Goal: Task Accomplishment & Management: Manage account settings

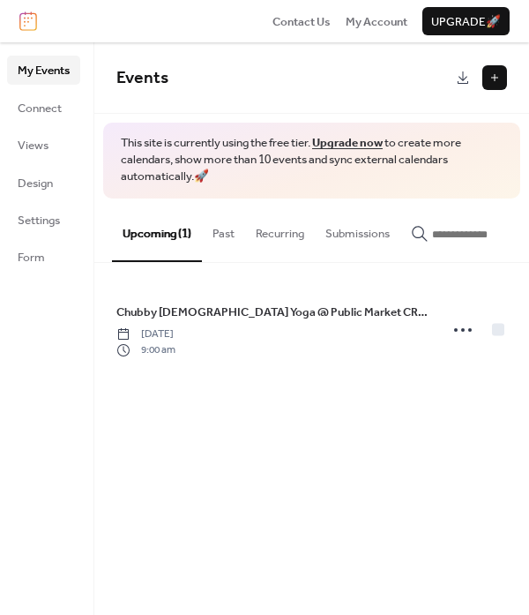
click at [171, 237] on button "Upcoming (1)" at bounding box center [157, 231] width 90 height 64
click at [377, 18] on span "My Account" at bounding box center [377, 22] width 62 height 18
click at [363, 232] on button "Submissions" at bounding box center [358, 230] width 86 height 62
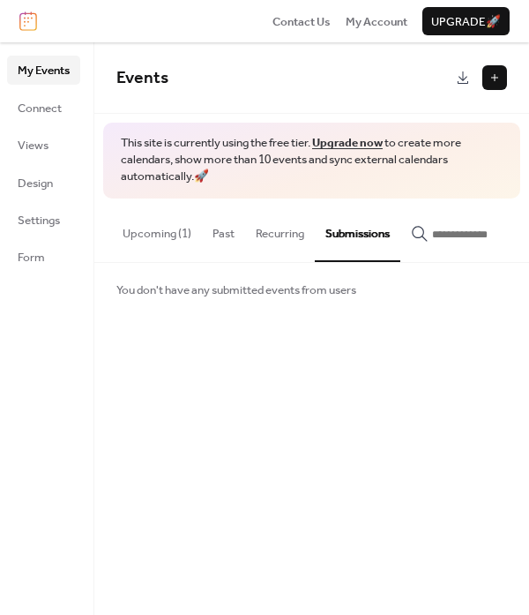
click at [152, 228] on button "Upcoming (1)" at bounding box center [157, 230] width 90 height 62
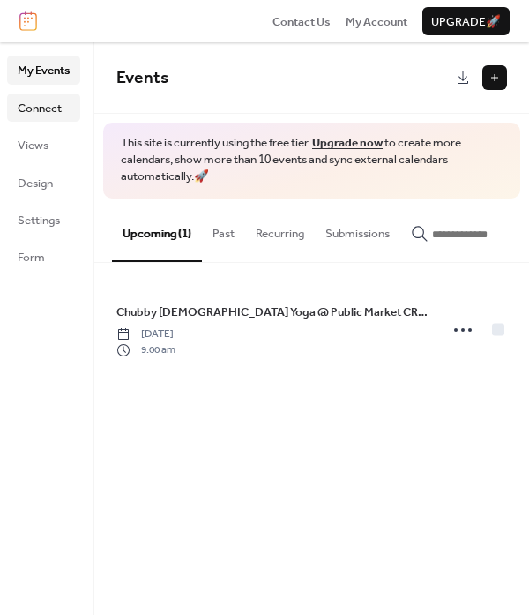
click at [42, 106] on span "Connect" at bounding box center [40, 109] width 44 height 18
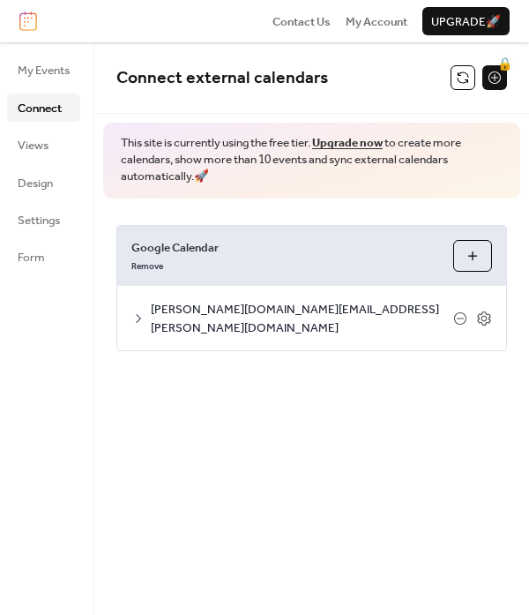
click at [140, 311] on icon at bounding box center [138, 318] width 14 height 14
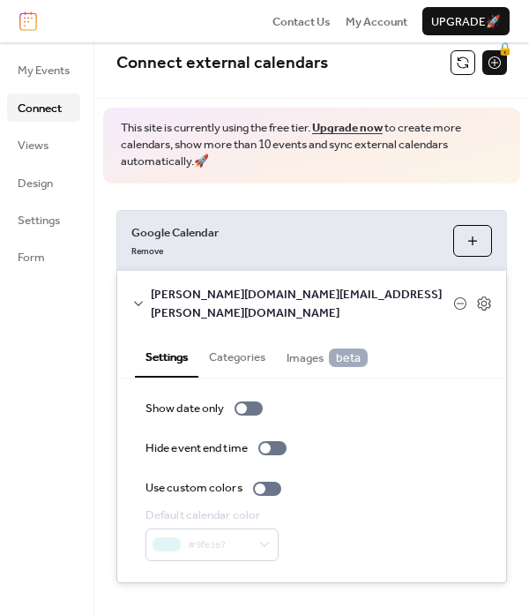
scroll to position [14, 0]
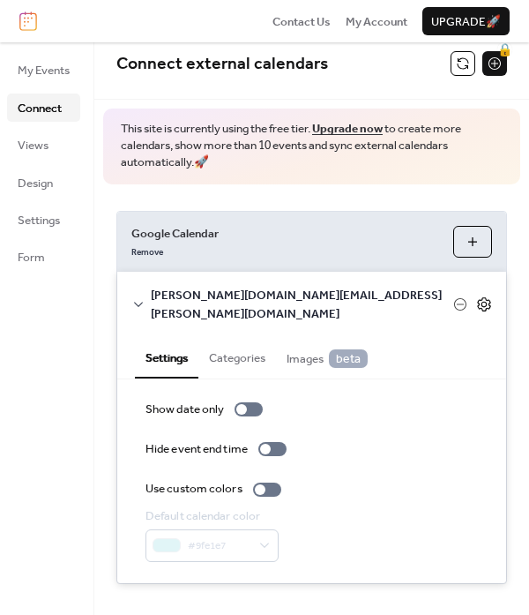
click at [483, 298] on icon at bounding box center [483, 304] width 13 height 14
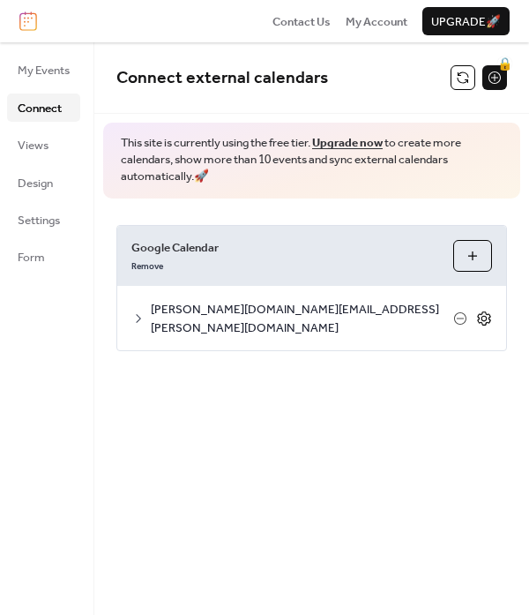
click at [488, 315] on icon at bounding box center [484, 319] width 16 height 16
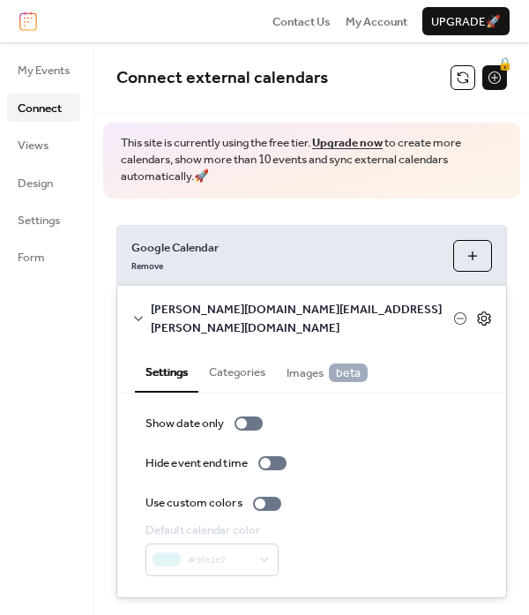
click at [488, 315] on div "[PERSON_NAME][DOMAIN_NAME][EMAIL_ADDRESS][PERSON_NAME][DOMAIN_NAME]" at bounding box center [311, 318] width 389 height 64
click at [41, 216] on span "Settings" at bounding box center [39, 221] width 42 height 18
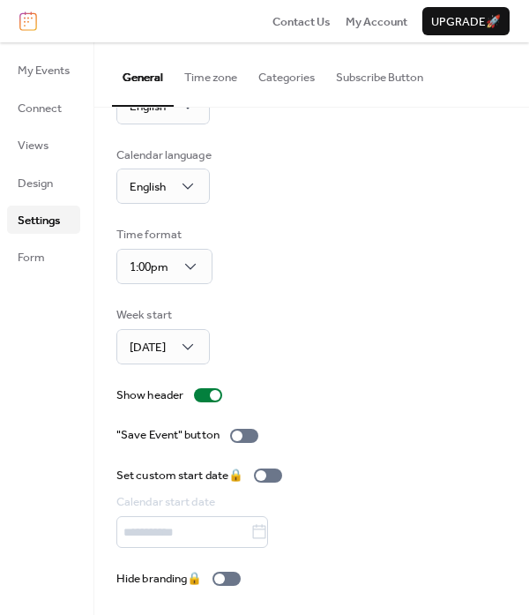
scroll to position [67, 0]
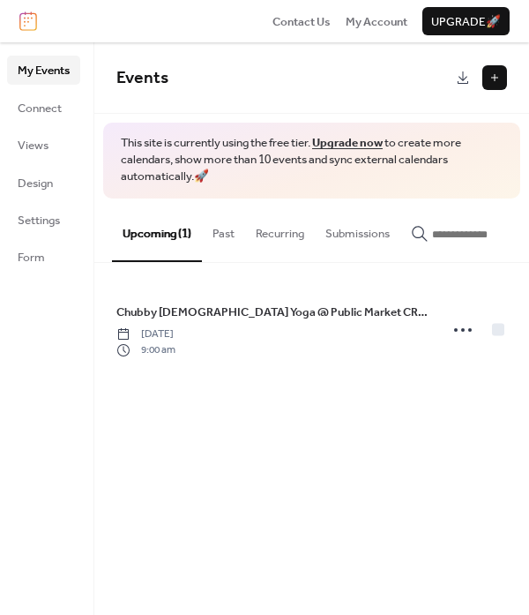
click at [459, 236] on input "button" at bounding box center [485, 235] width 106 height 18
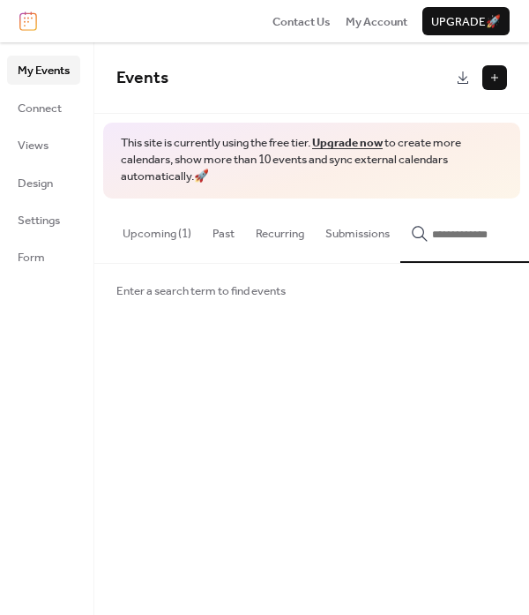
click at [270, 300] on span "Enter a search term to find events" at bounding box center [200, 291] width 169 height 18
click at [453, 237] on input "button" at bounding box center [485, 235] width 106 height 18
type input "*********"
click at [65, 105] on link "Connect" at bounding box center [43, 108] width 73 height 28
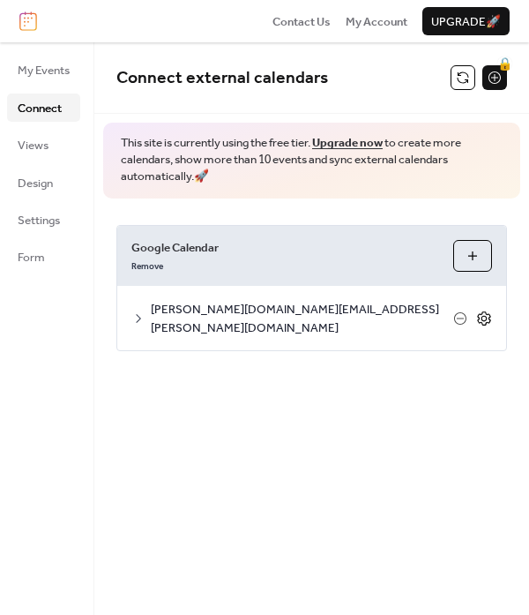
click at [483, 311] on icon at bounding box center [484, 319] width 16 height 16
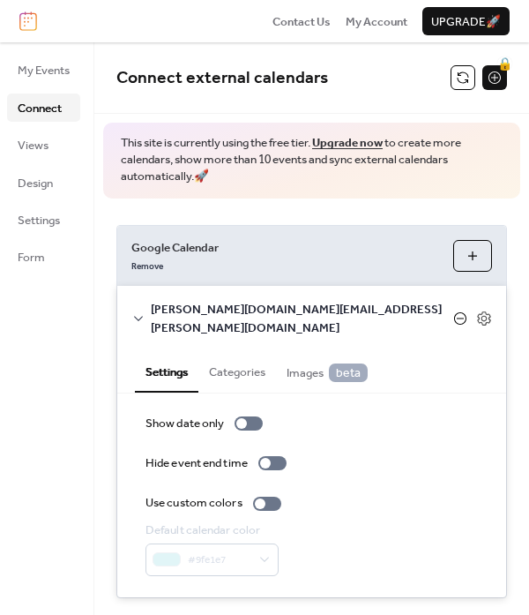
click at [455, 311] on icon at bounding box center [460, 318] width 14 height 14
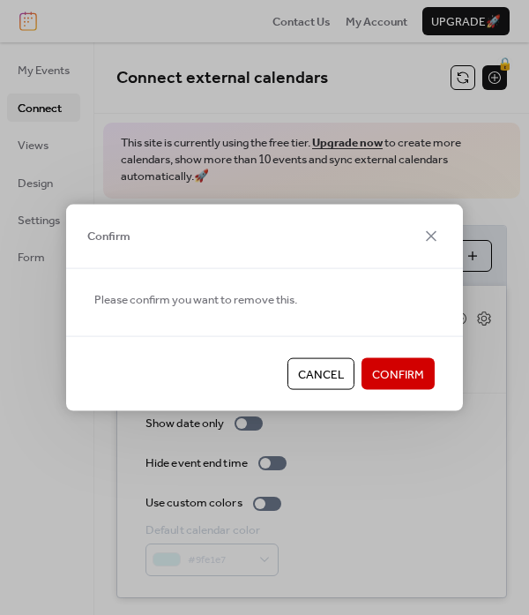
click at [417, 373] on span "Confirm" at bounding box center [398, 375] width 52 height 18
